Goal: Navigation & Orientation: Find specific page/section

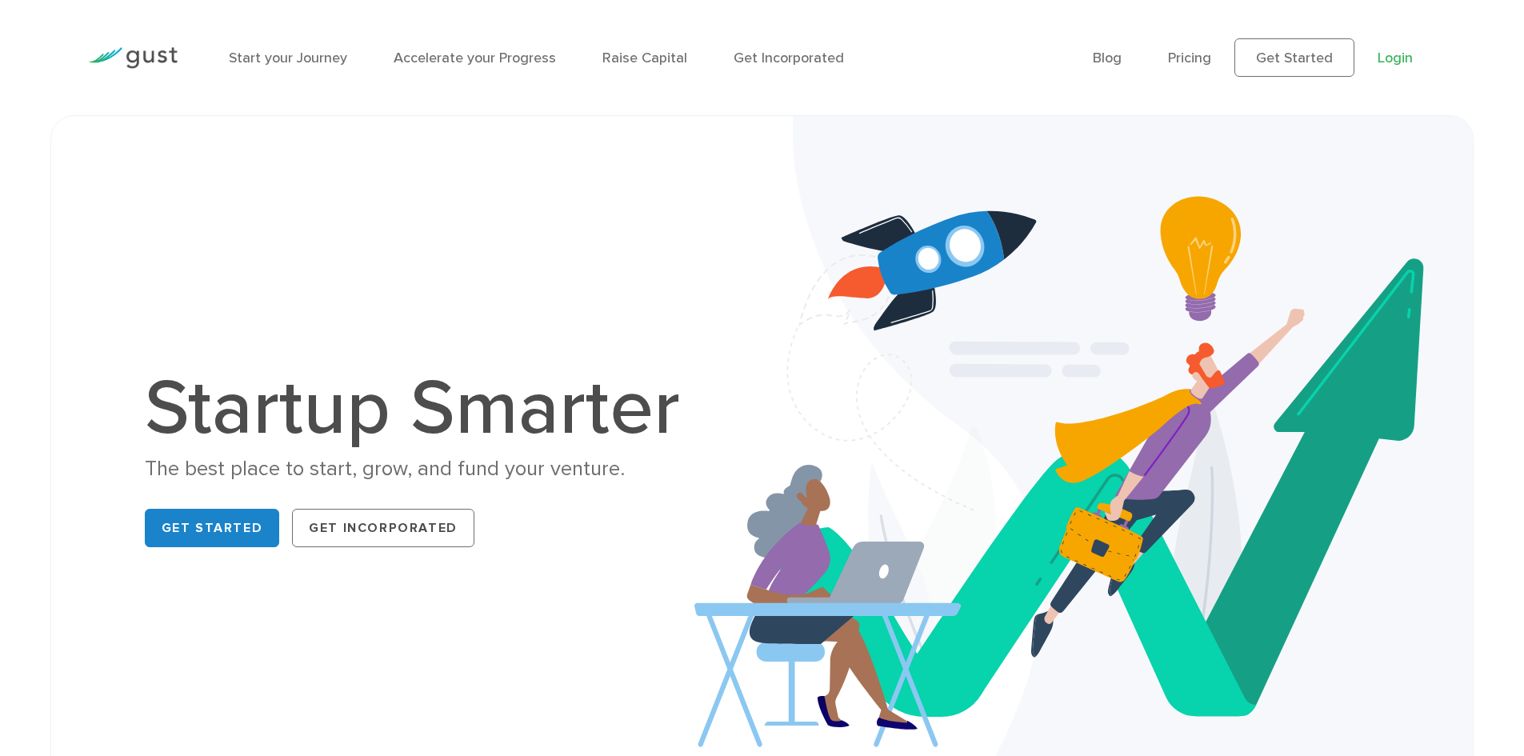
click at [1400, 60] on link "Login" at bounding box center [1395, 58] width 35 height 17
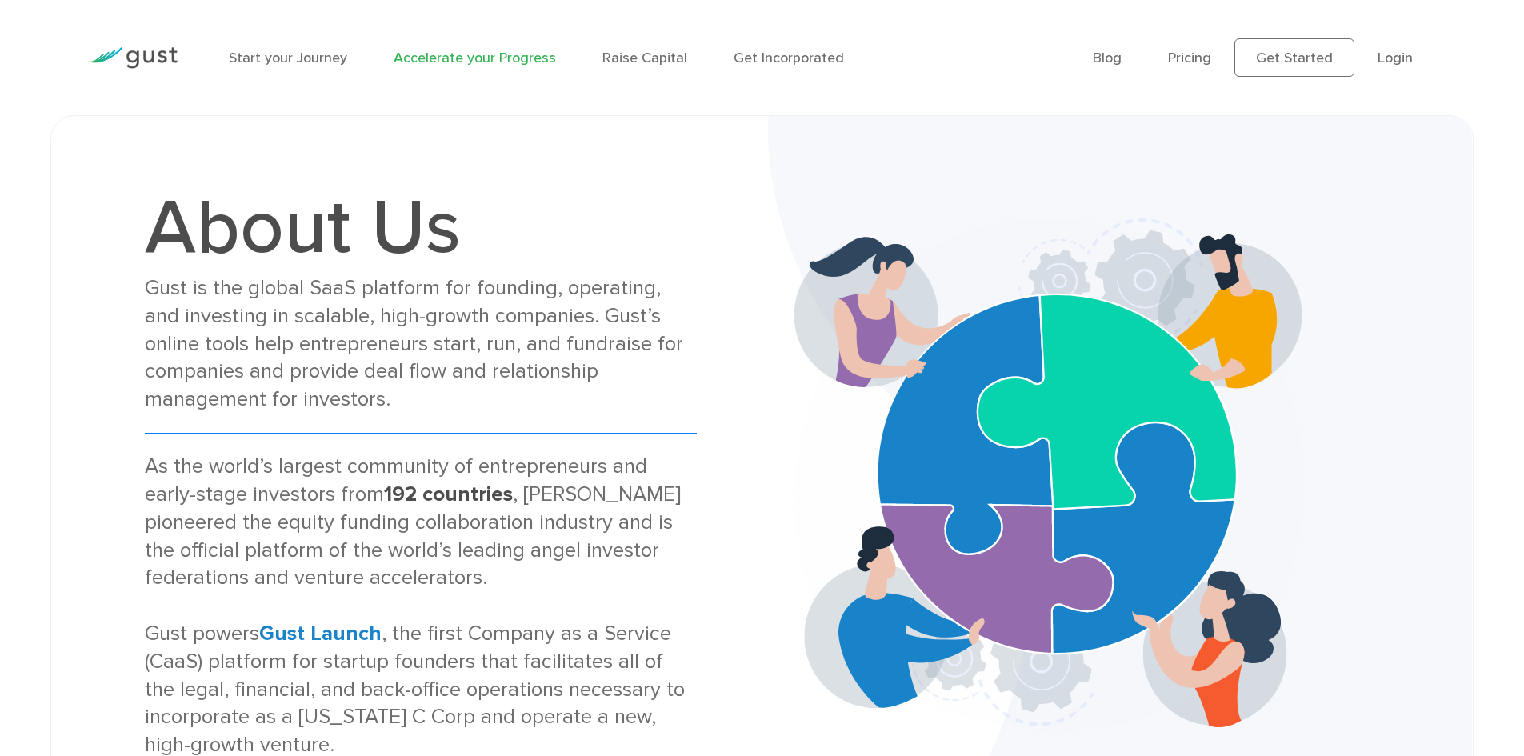
click at [524, 59] on link "Accelerate your Progress" at bounding box center [475, 58] width 162 height 17
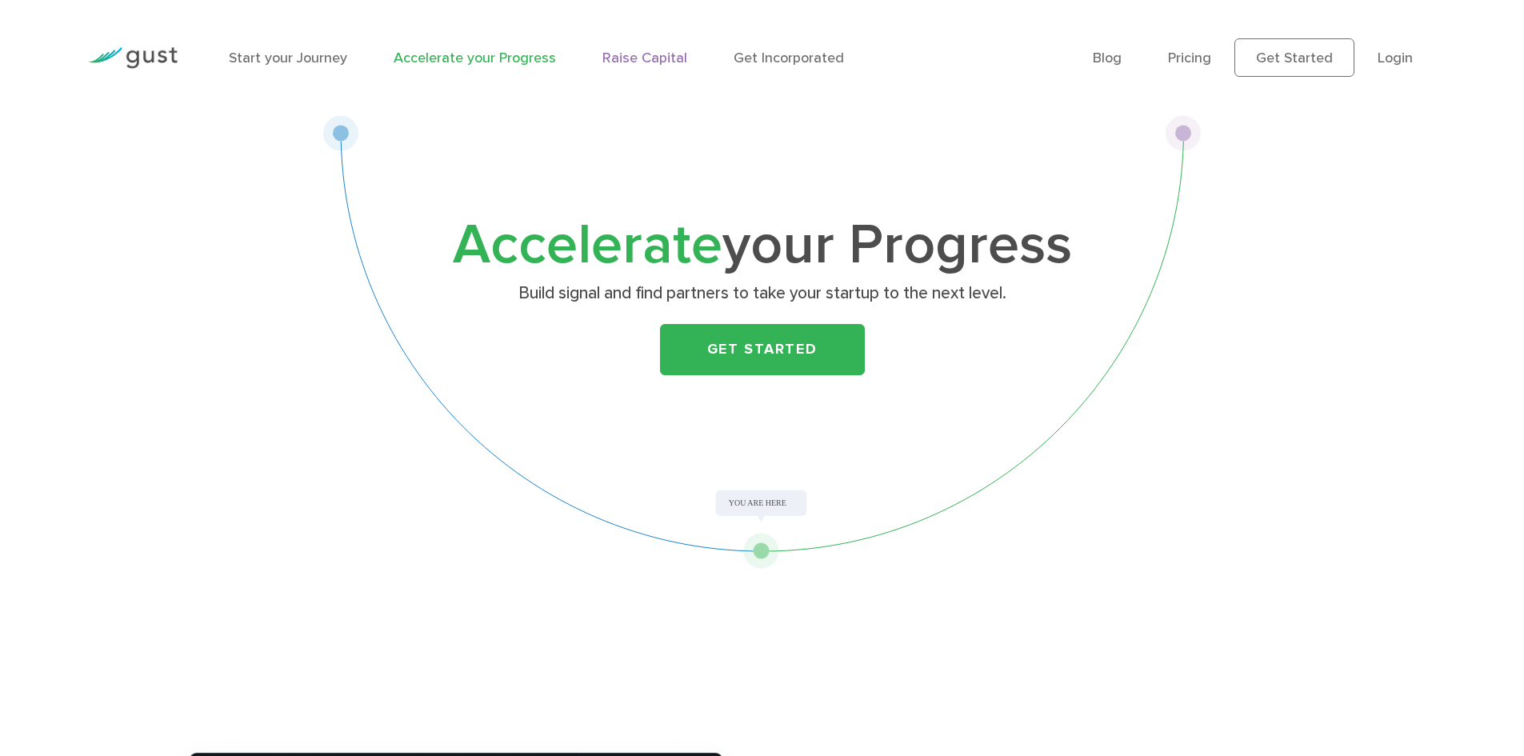
click at [619, 54] on link "Raise Capital" at bounding box center [645, 58] width 85 height 17
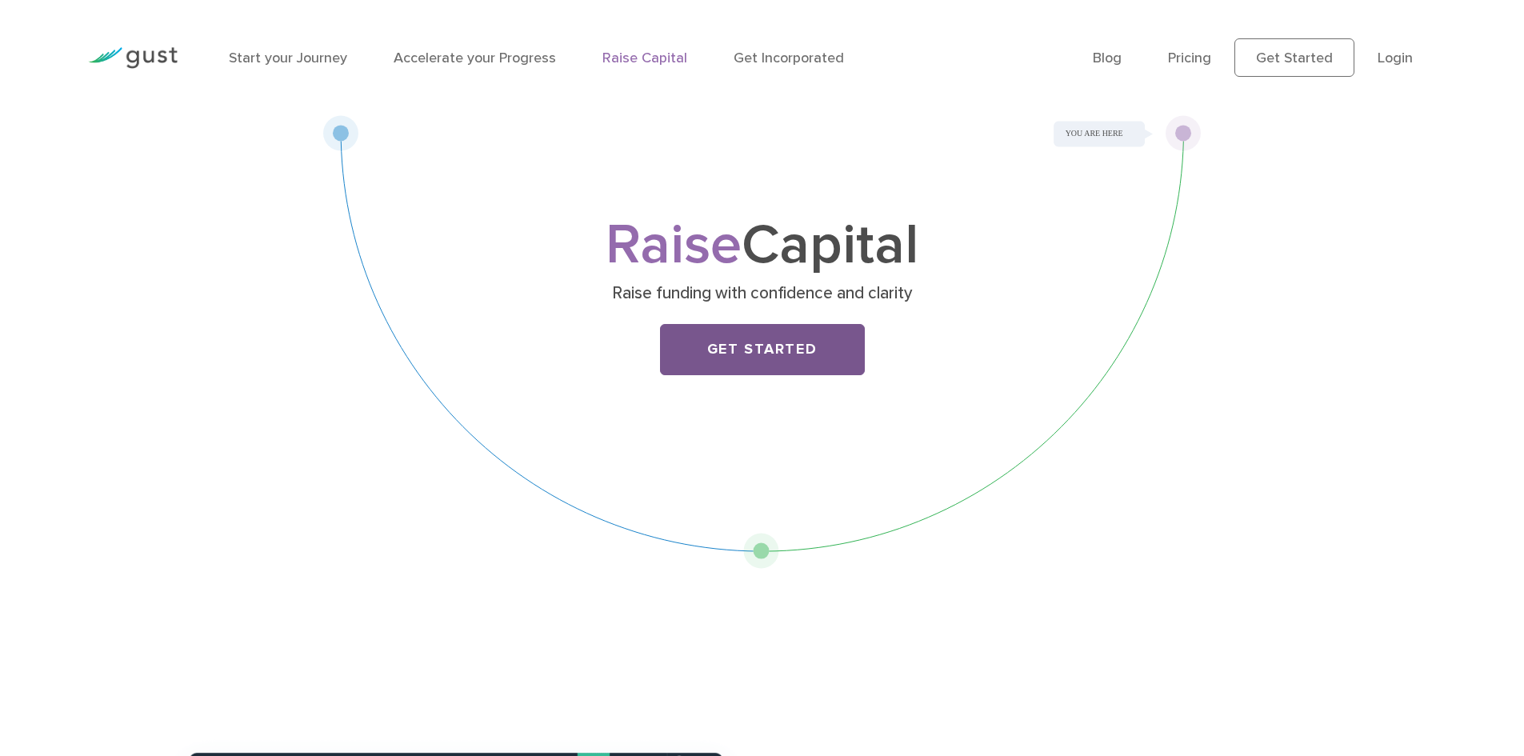
click at [745, 363] on link "Get Started" at bounding box center [762, 349] width 205 height 51
click at [129, 59] on img at bounding box center [133, 58] width 90 height 22
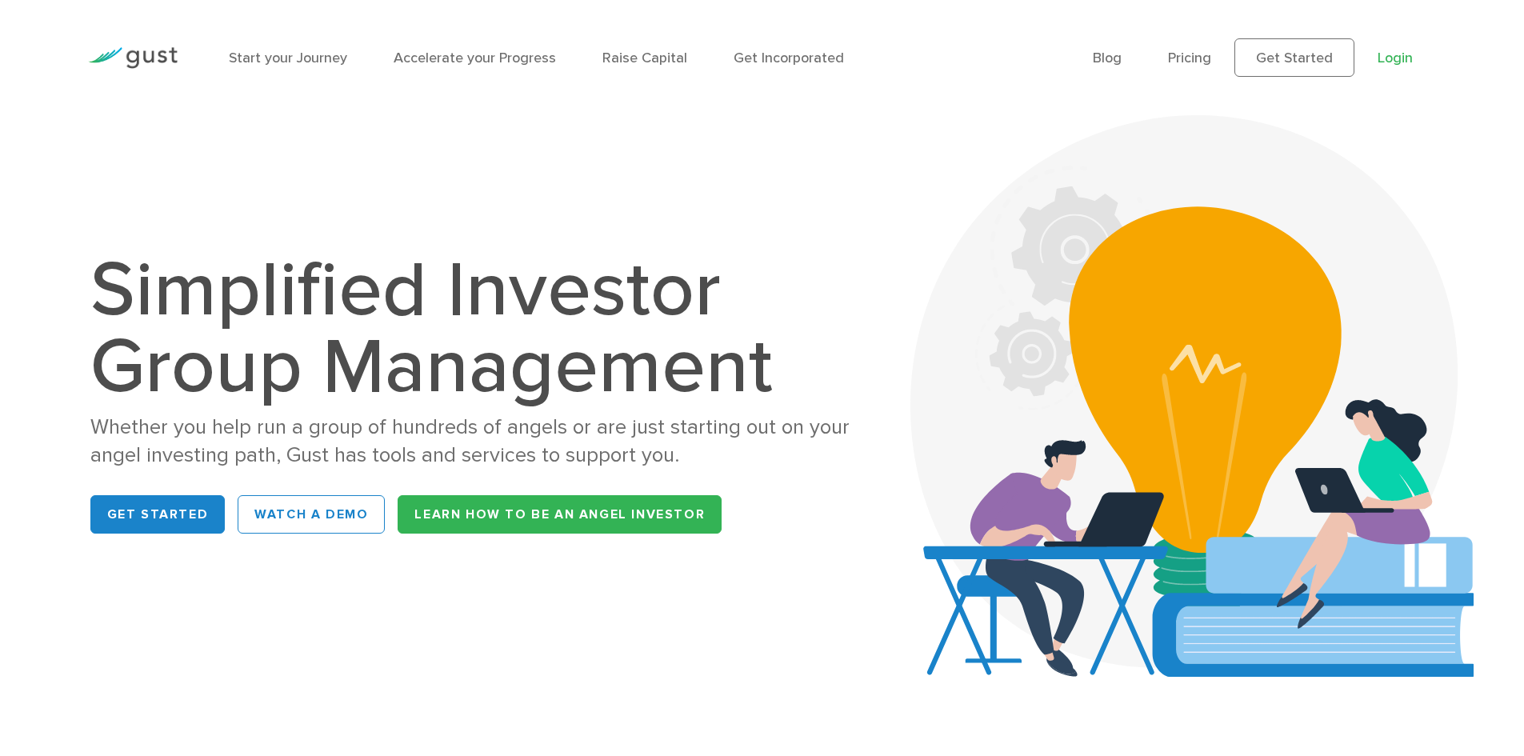
click at [1399, 62] on link "Login" at bounding box center [1395, 58] width 35 height 17
